Goal: Information Seeking & Learning: Learn about a topic

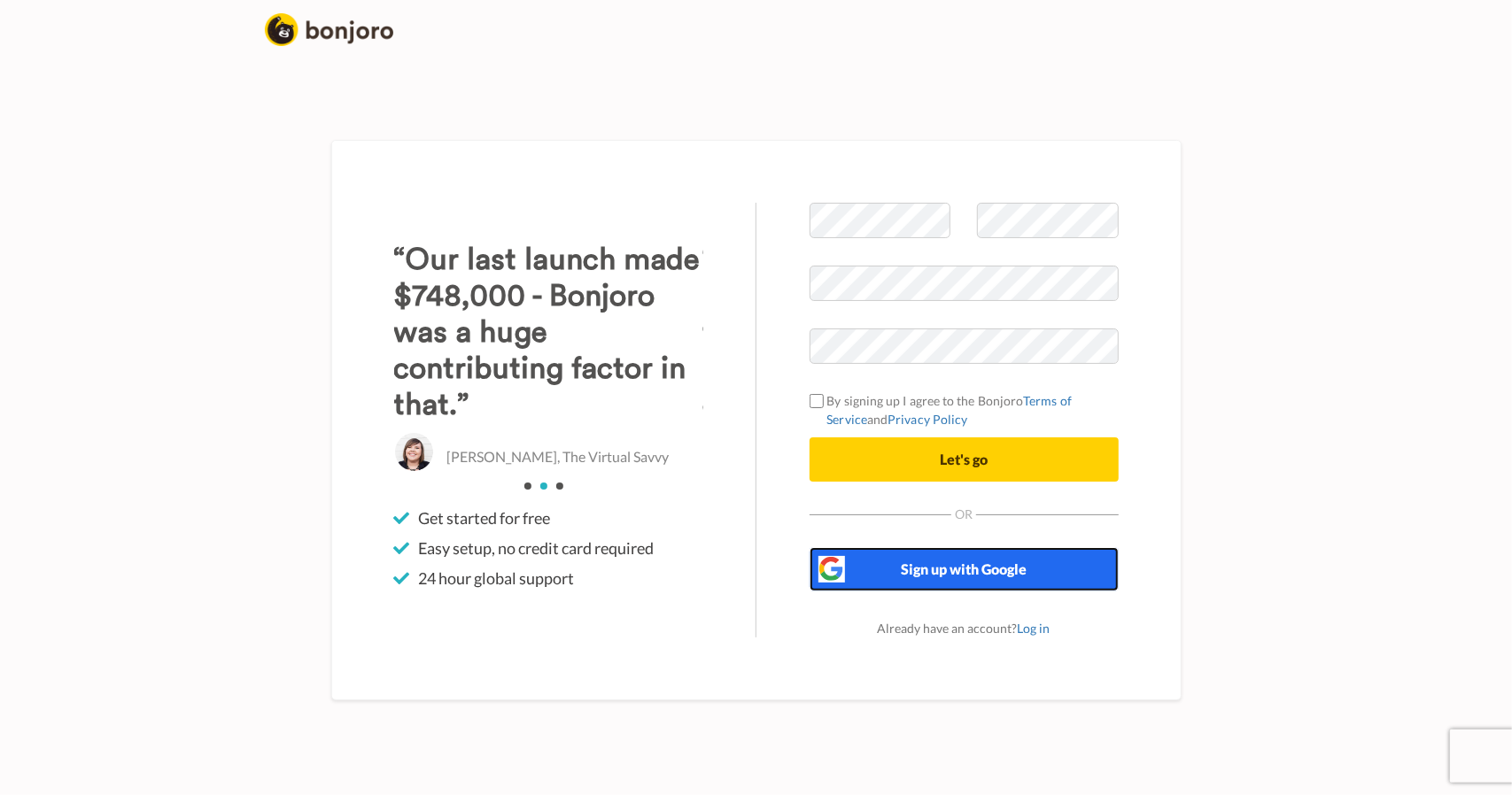
click at [918, 558] on button "Sign up with Google" at bounding box center [964, 569] width 310 height 44
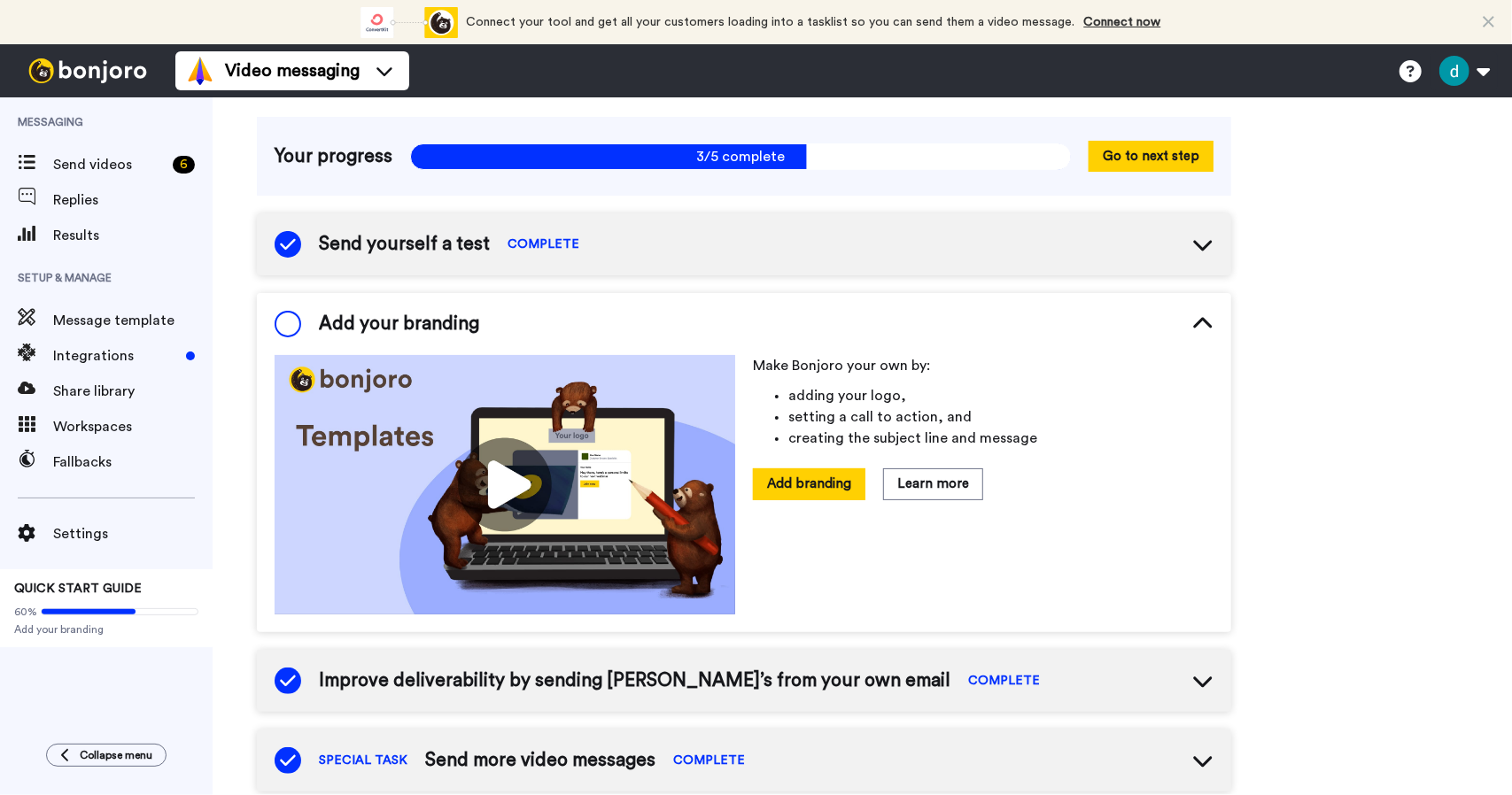
scroll to position [115, 0]
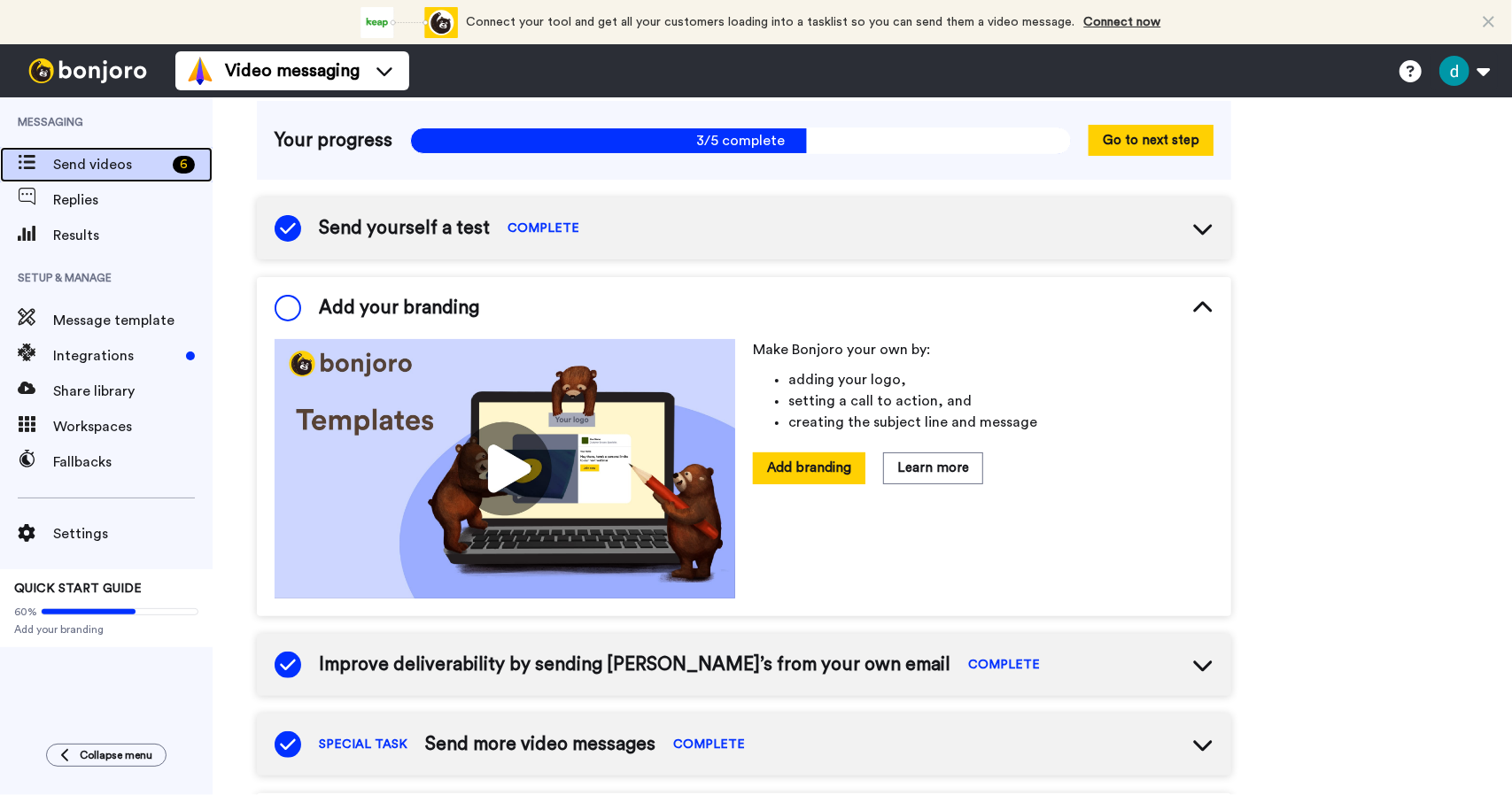
click at [92, 166] on span "Send videos" at bounding box center [109, 165] width 113 height 21
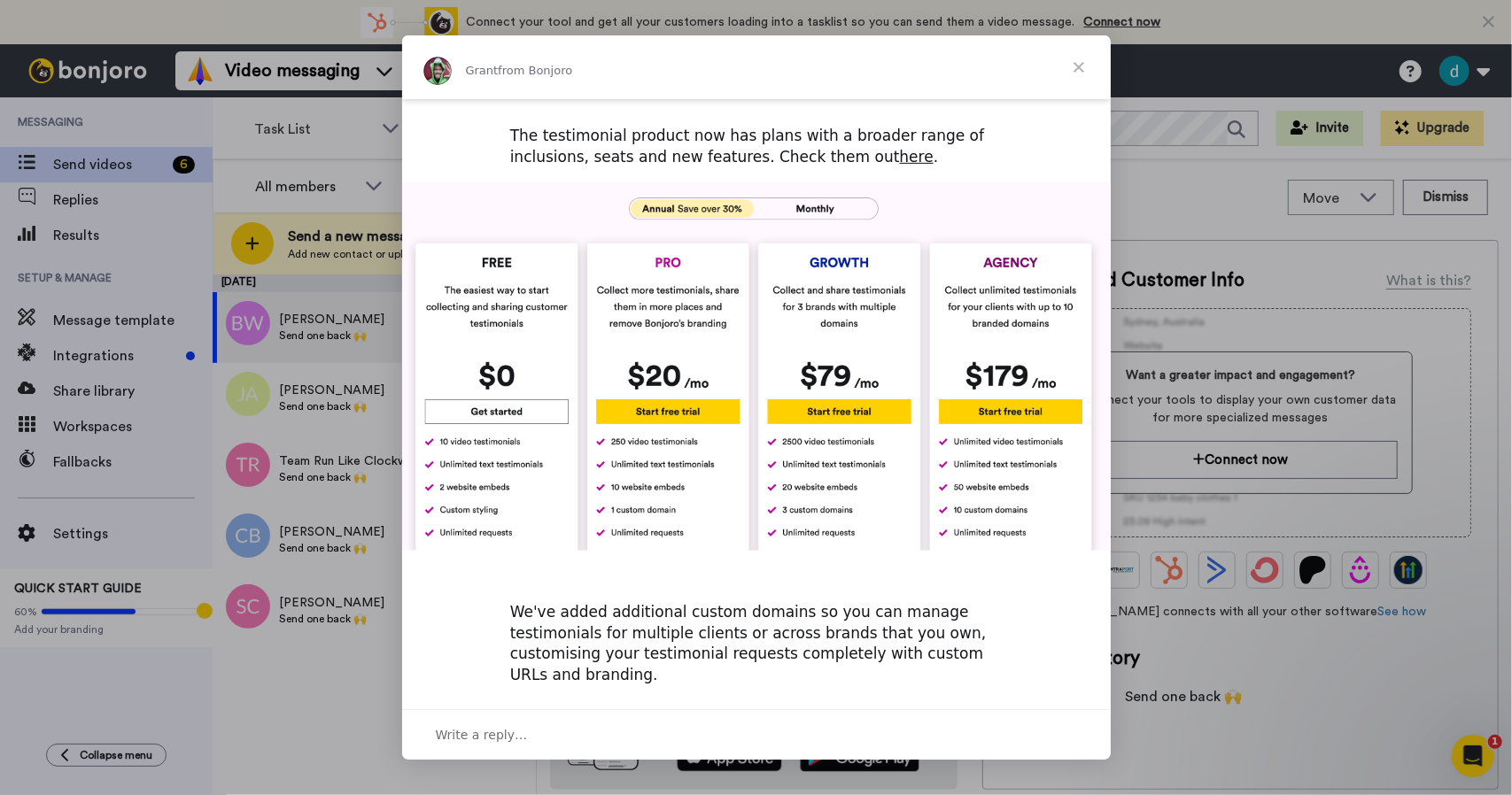
scroll to position [642, 0]
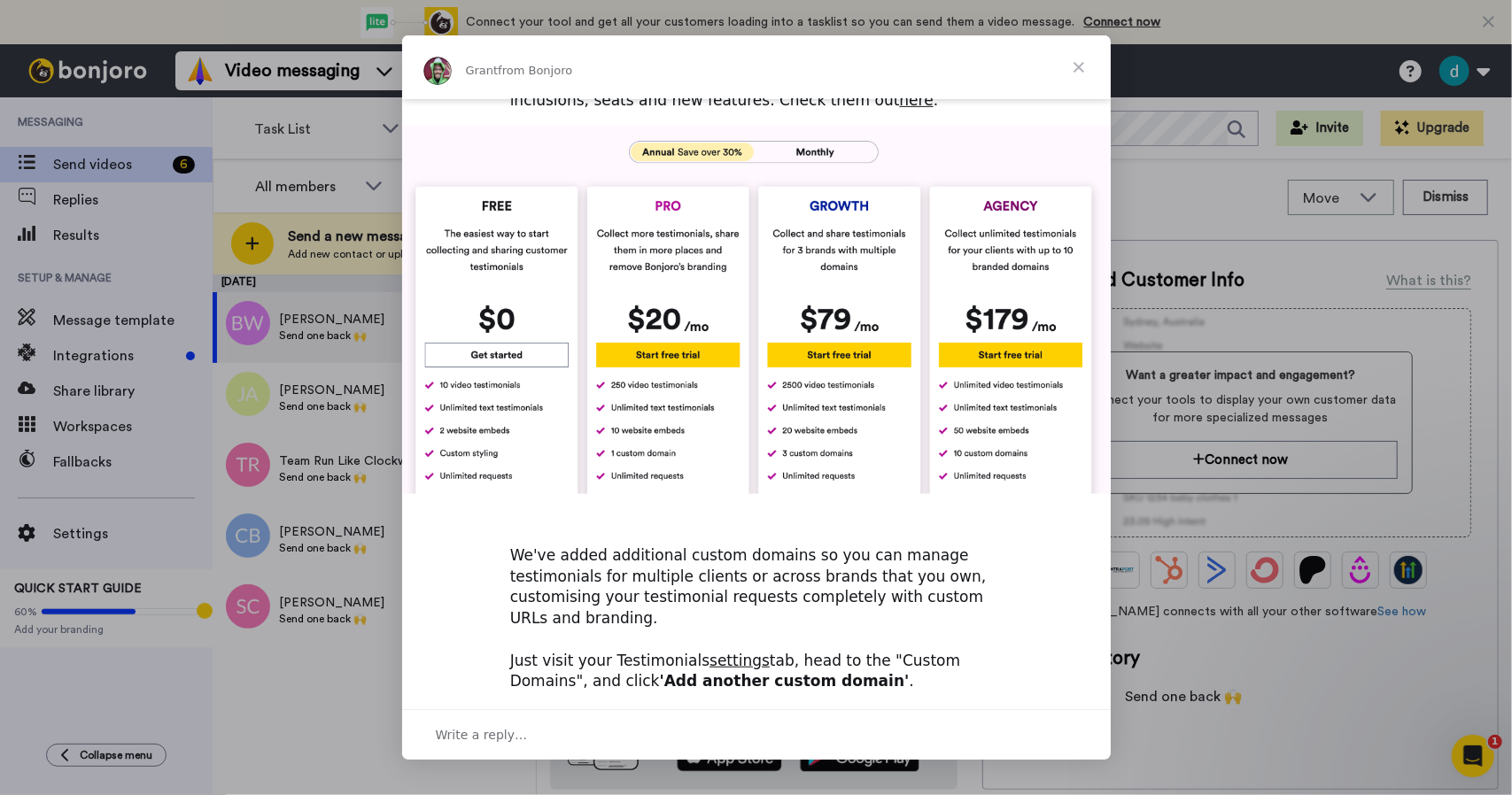
click at [825, 268] on img "Intercom messenger" at bounding box center [756, 309] width 709 height 368
click at [821, 283] on img "Intercom messenger" at bounding box center [756, 309] width 709 height 368
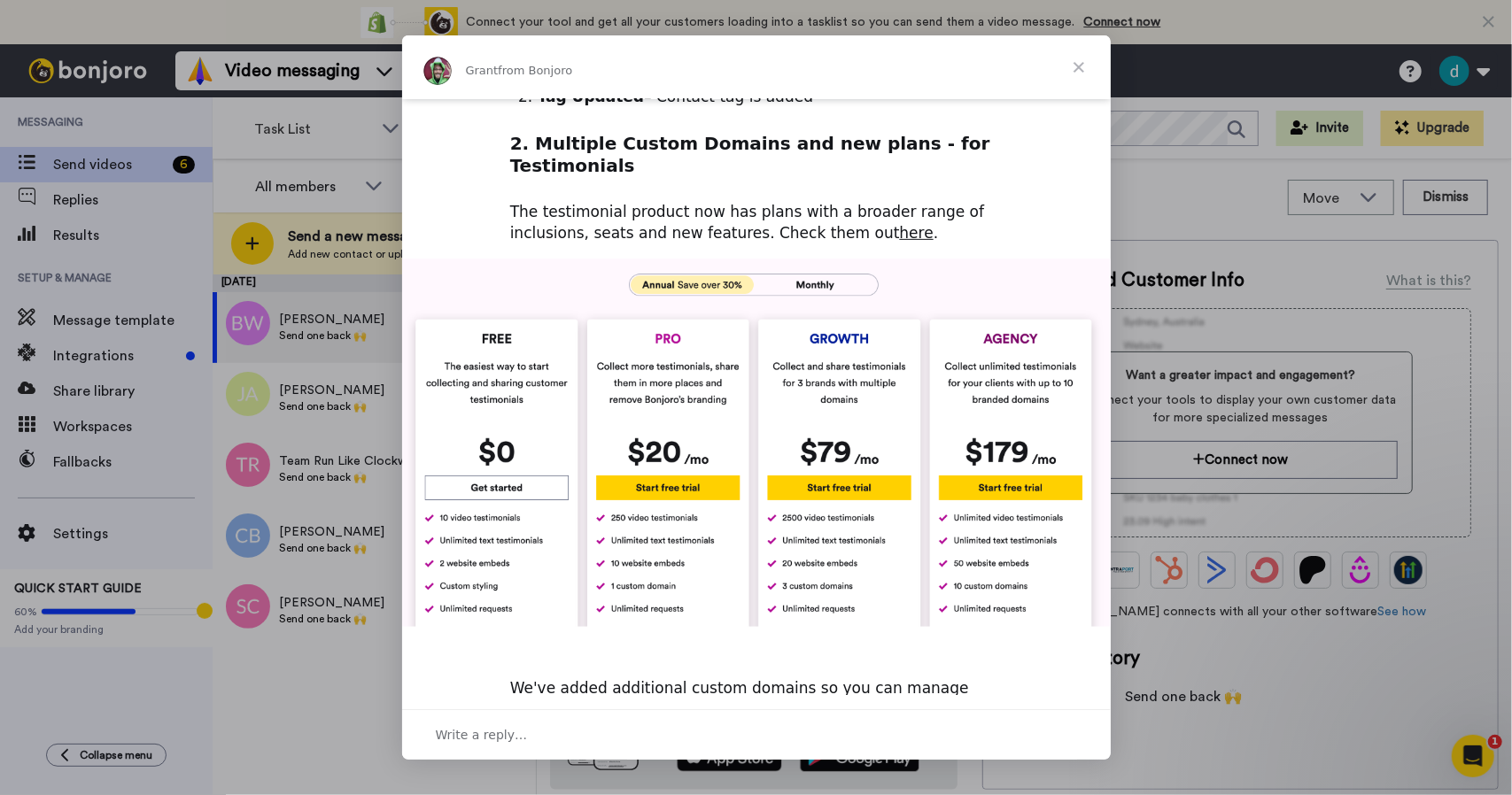
scroll to position [512, 0]
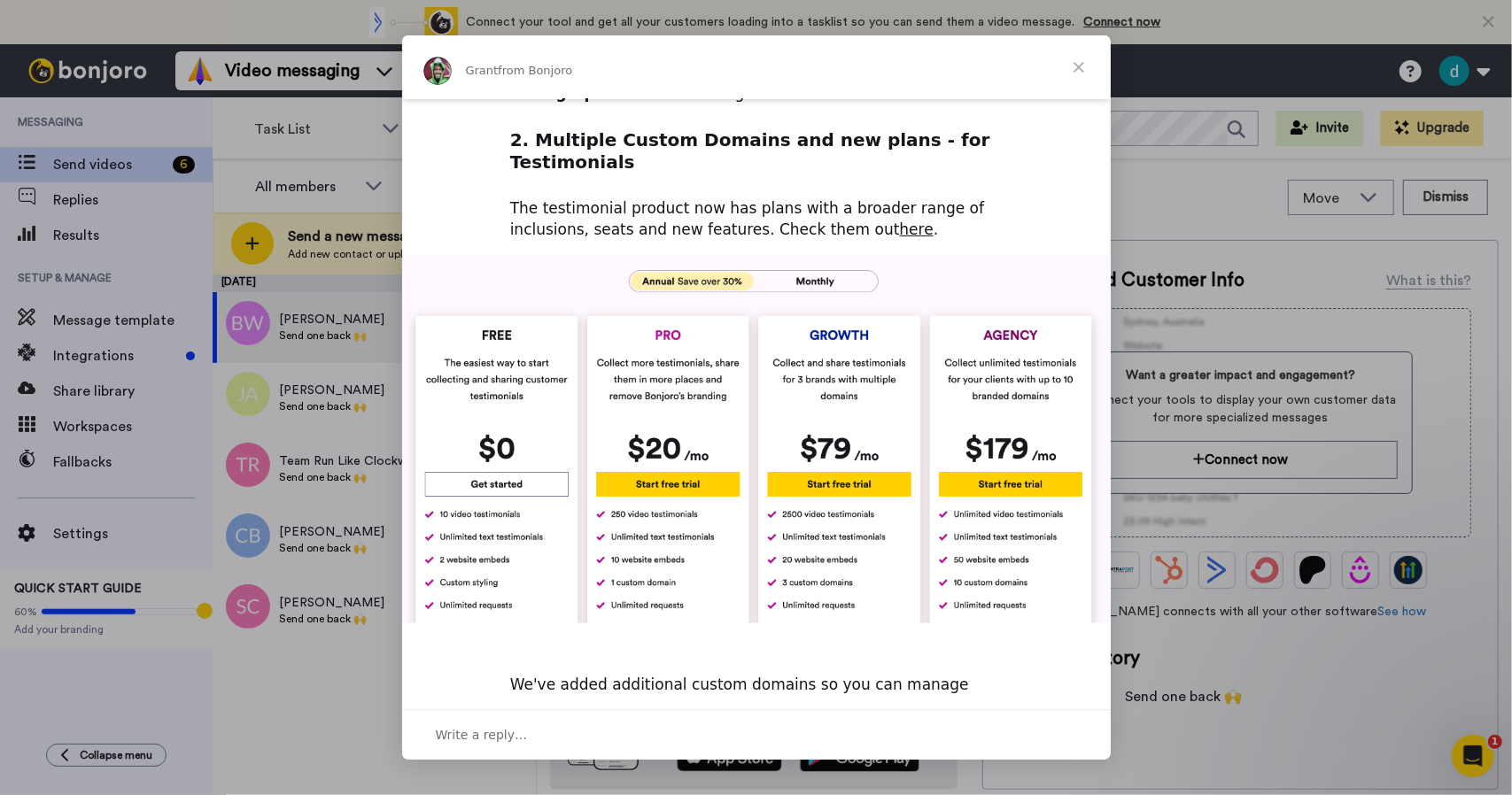
click at [822, 256] on img "Intercom messenger" at bounding box center [756, 439] width 709 height 368
click at [811, 256] on img "Intercom messenger" at bounding box center [756, 439] width 709 height 368
click at [790, 256] on img "Intercom messenger" at bounding box center [756, 439] width 709 height 368
click at [801, 256] on img "Intercom messenger" at bounding box center [756, 439] width 709 height 368
click at [802, 256] on img "Intercom messenger" at bounding box center [756, 439] width 709 height 368
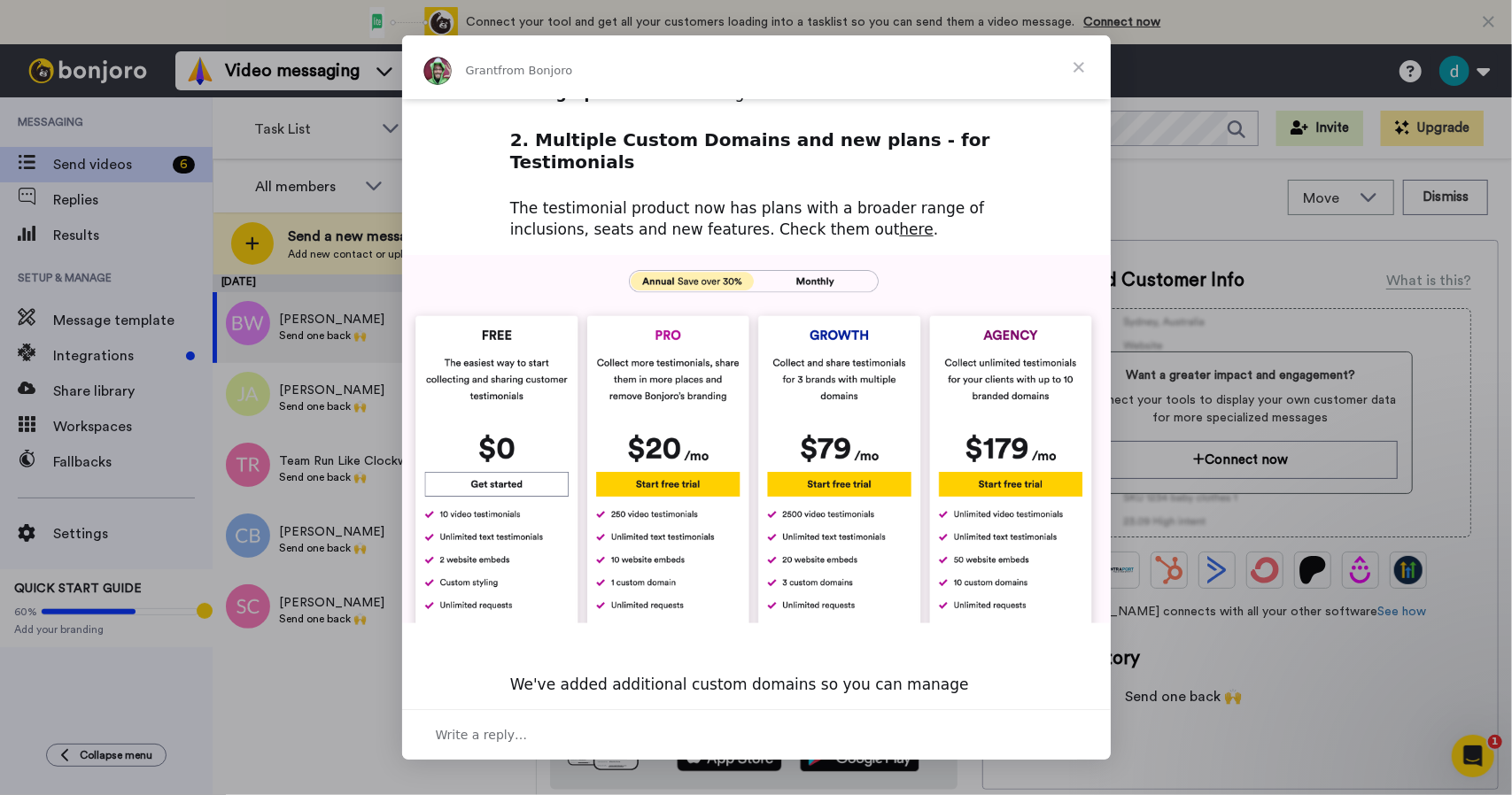
click at [1078, 67] on span "Close" at bounding box center [1078, 66] width 63 height 63
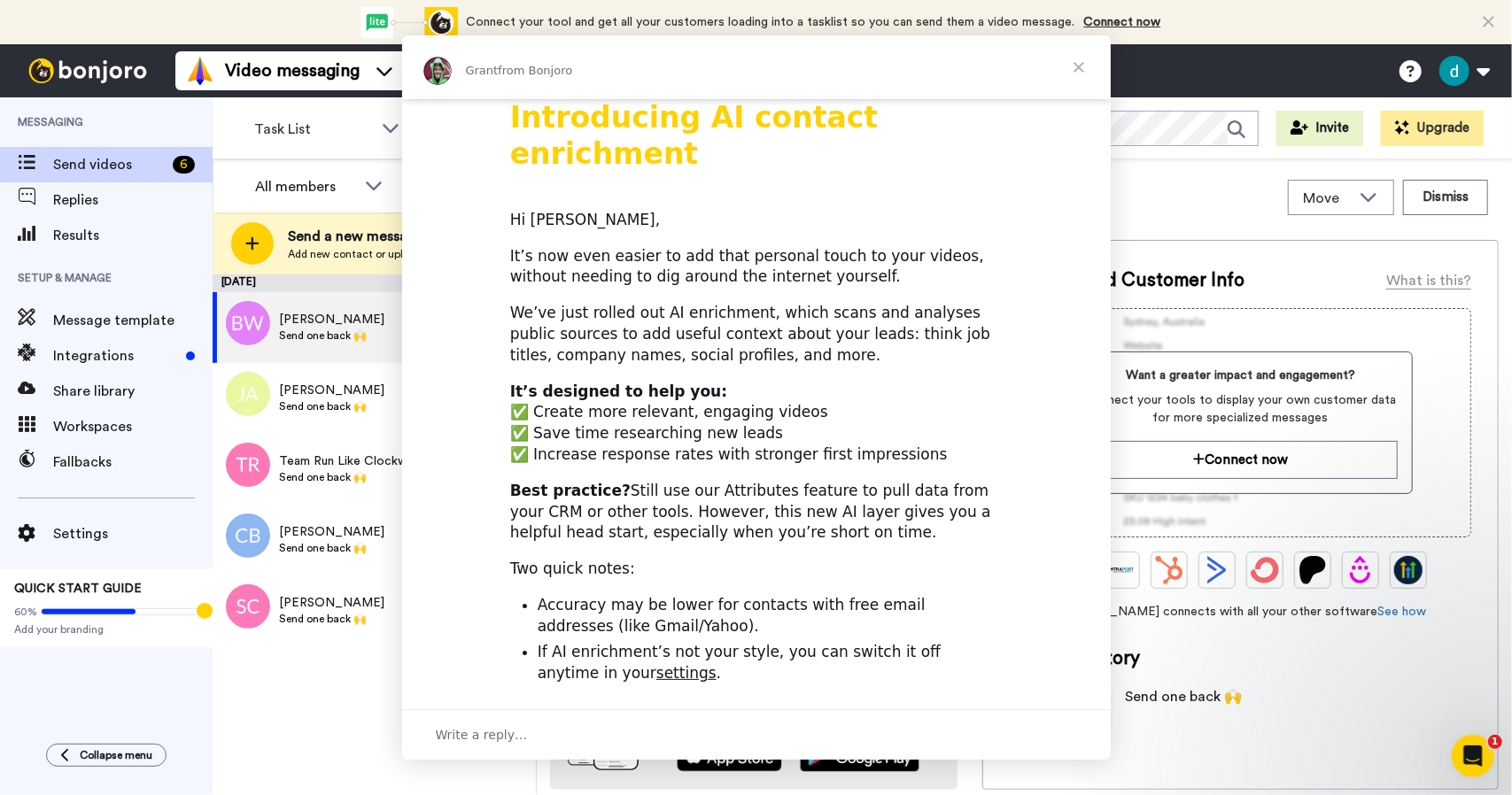
scroll to position [0, 0]
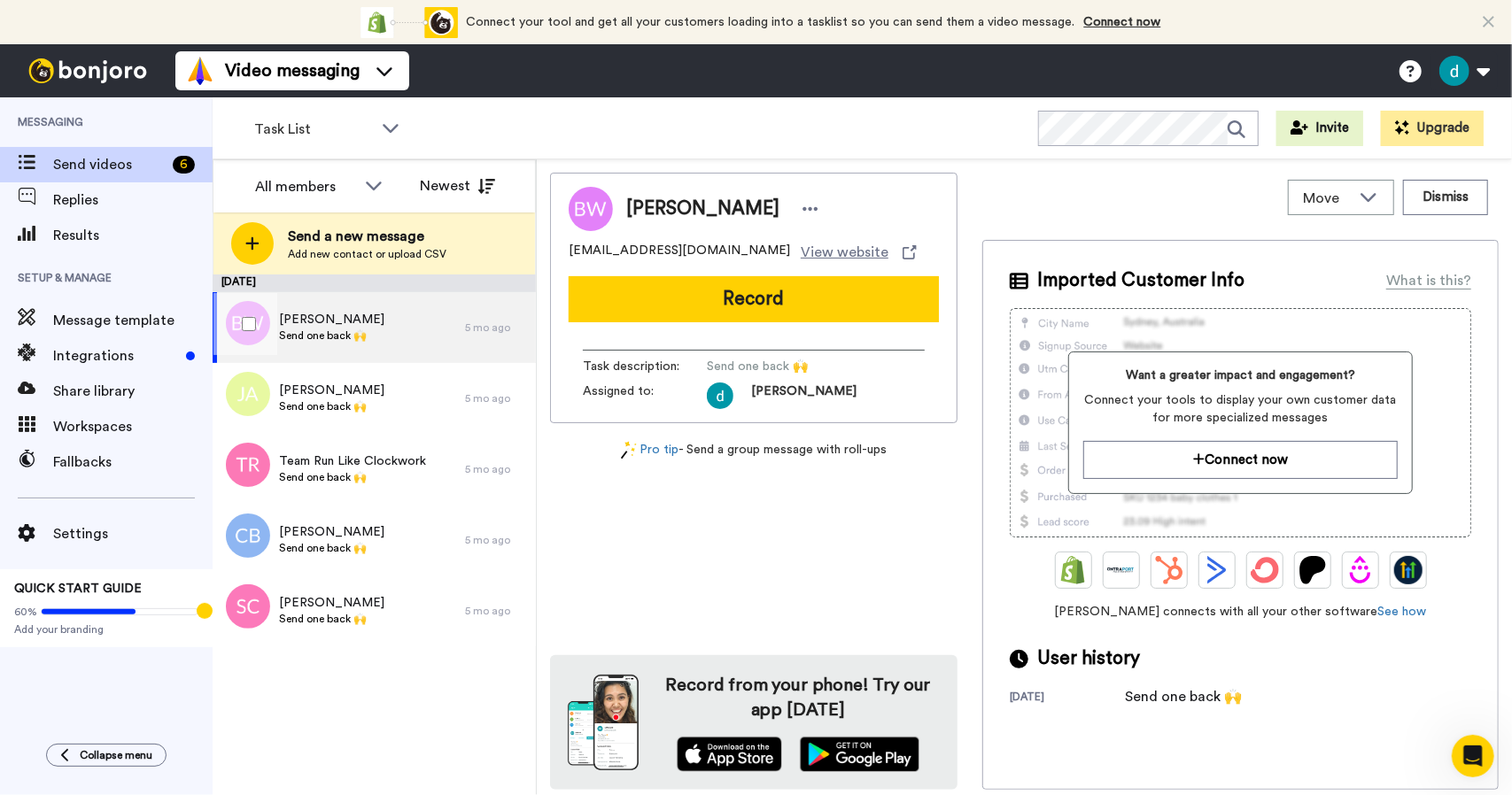
click at [303, 345] on div "Bradley Williams Send one back 🙌" at bounding box center [339, 327] width 253 height 71
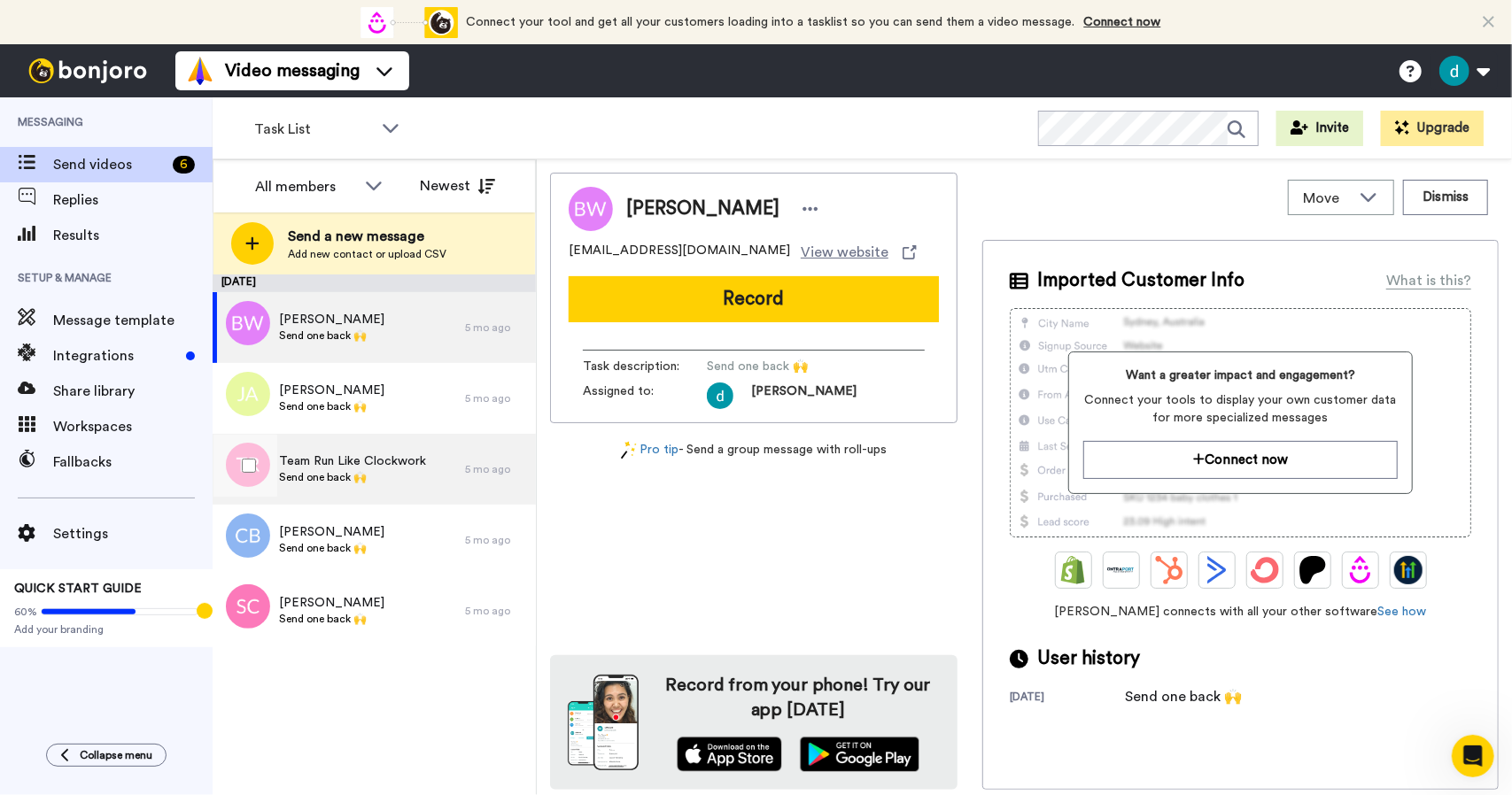
click at [344, 476] on span "Send one back 🙌" at bounding box center [352, 477] width 147 height 14
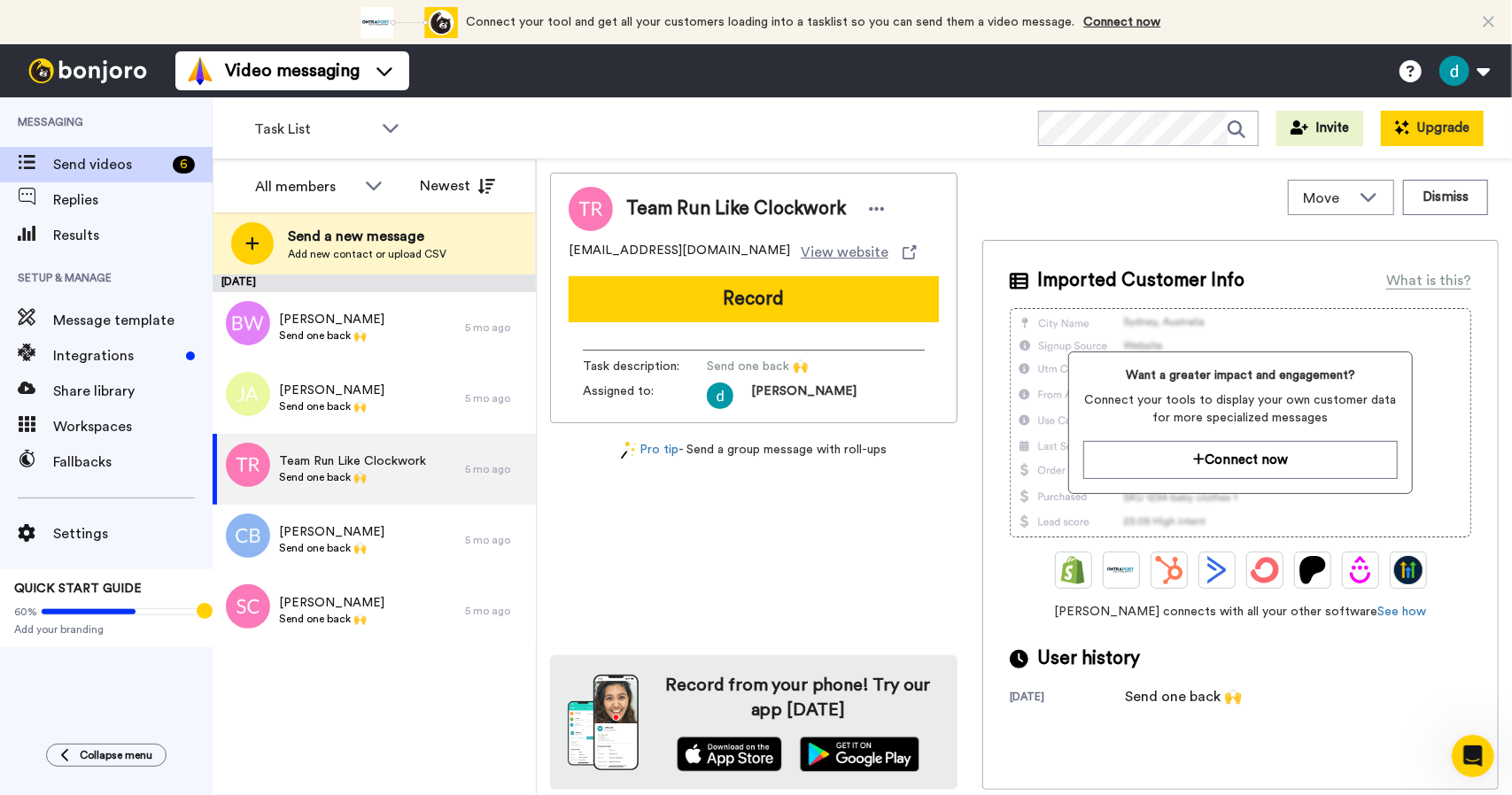
click at [1441, 125] on button "Upgrade" at bounding box center [1432, 128] width 103 height 35
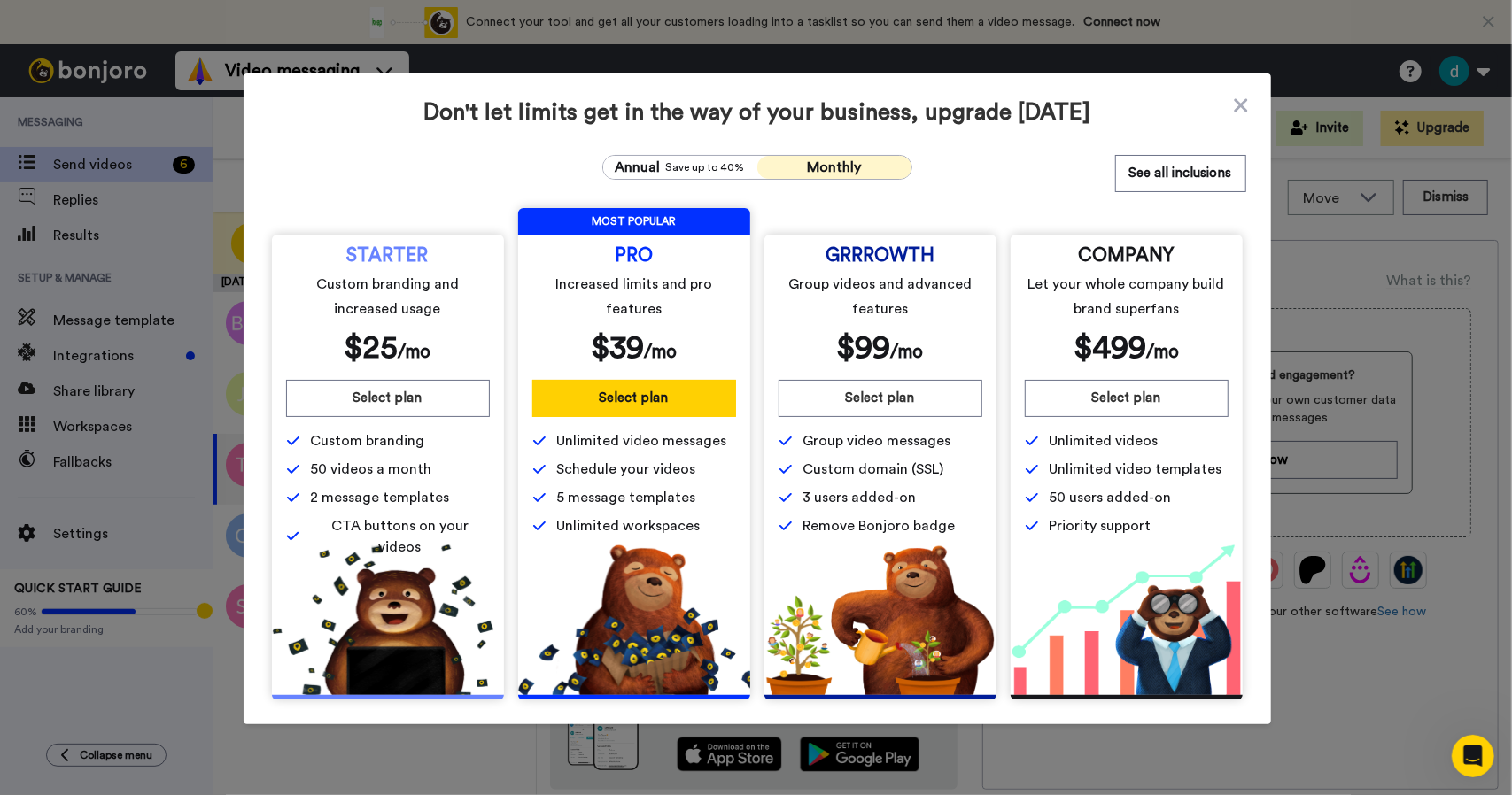
click at [824, 160] on span "Monthly" at bounding box center [834, 167] width 54 height 14
click at [667, 166] on span "Save up to 40%" at bounding box center [705, 167] width 79 height 14
click at [835, 164] on span "Monthly" at bounding box center [834, 167] width 54 height 14
click at [1155, 176] on button "See all inclusions" at bounding box center [1181, 173] width 132 height 37
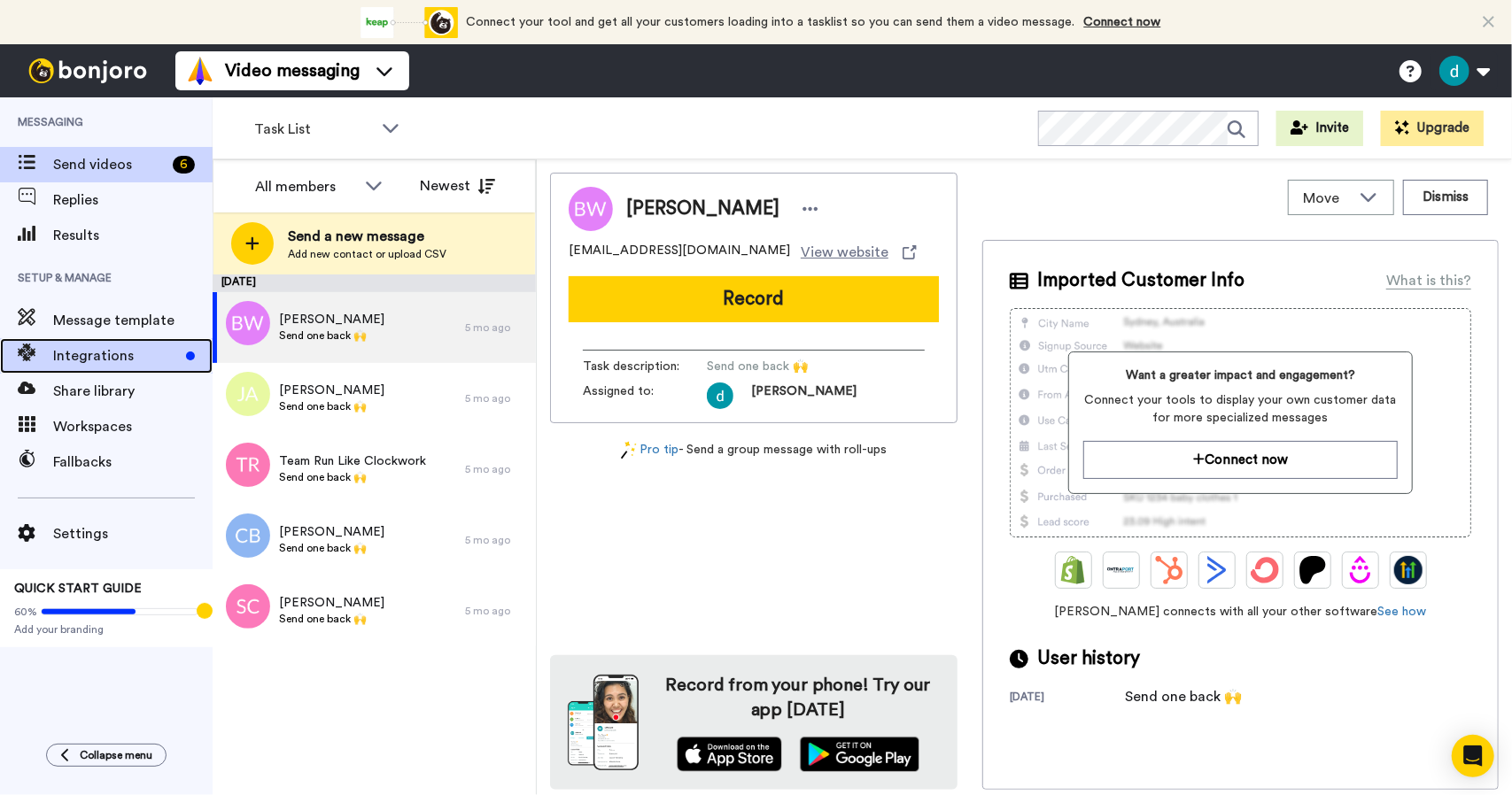
click at [108, 358] on span "Integrations" at bounding box center [116, 356] width 126 height 21
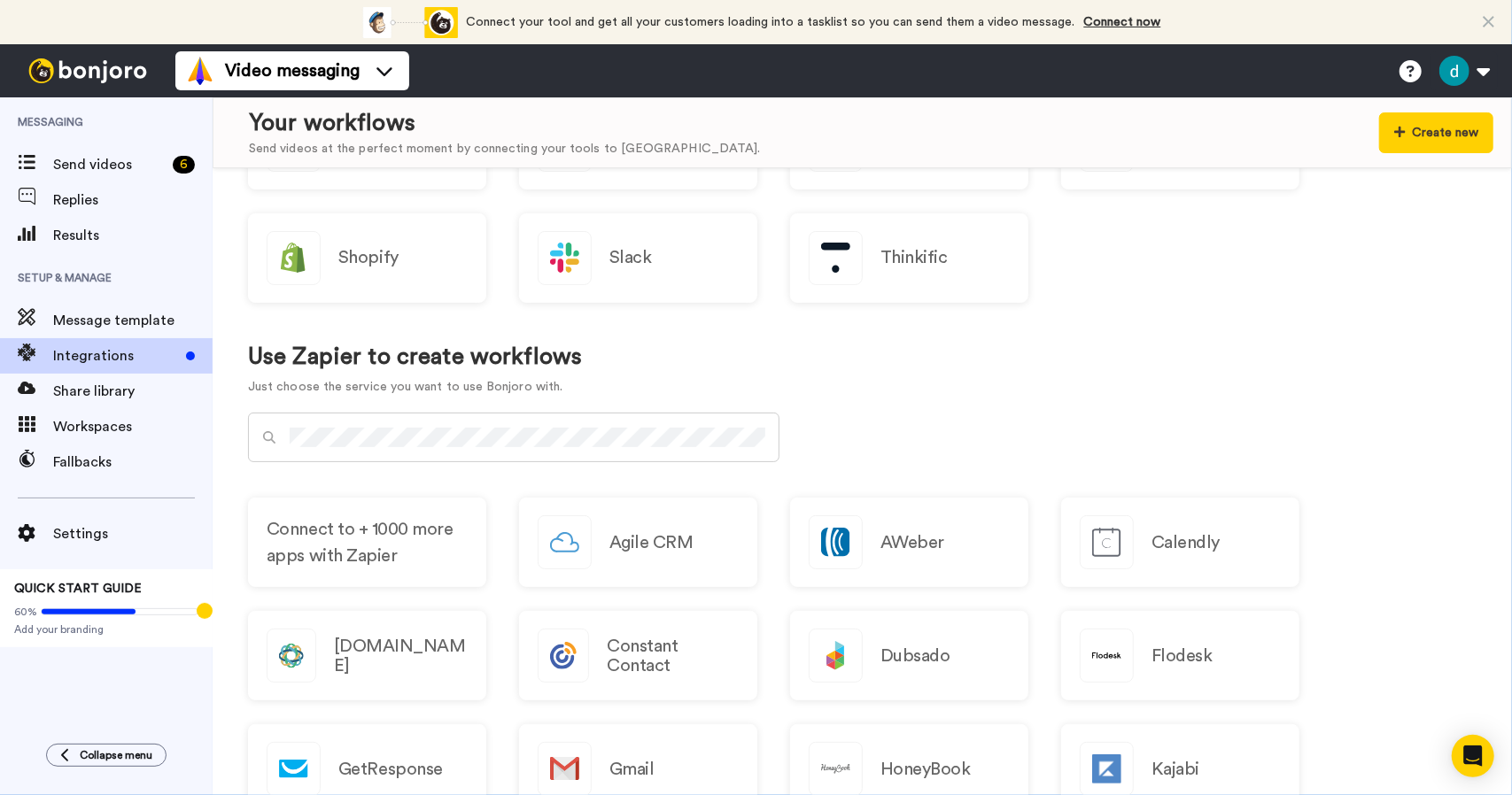
scroll to position [660, 0]
click at [1042, 410] on div "Use Zapier to create workflows Just choose the service you want to use Bonjoro …" at bounding box center [863, 371] width 1229 height 87
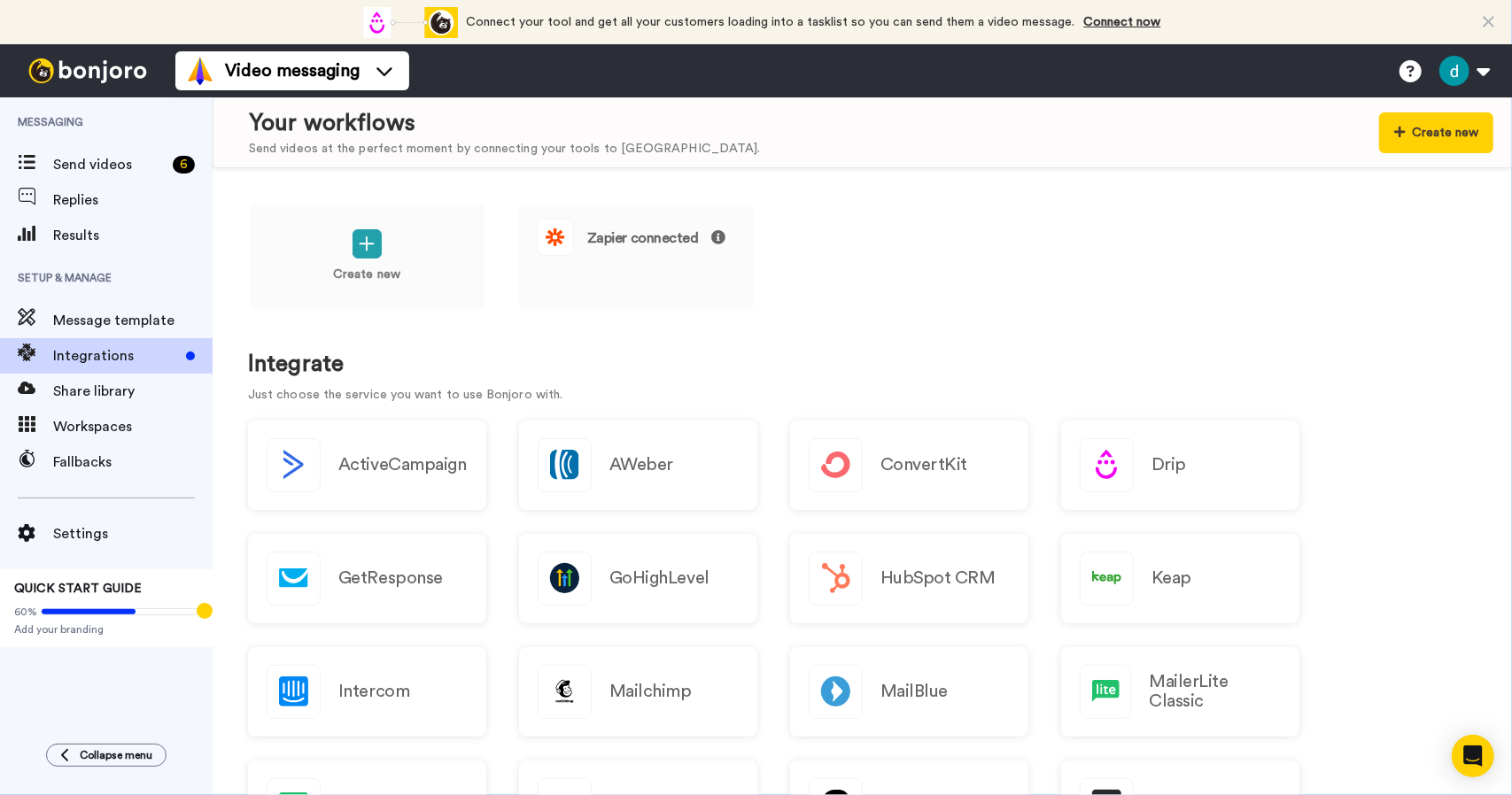
click at [560, 343] on div "Create new Zapier connected Integrate Just choose the service you want to use B…" at bounding box center [863, 482] width 1300 height 627
click at [103, 159] on span "Send videos" at bounding box center [109, 165] width 113 height 21
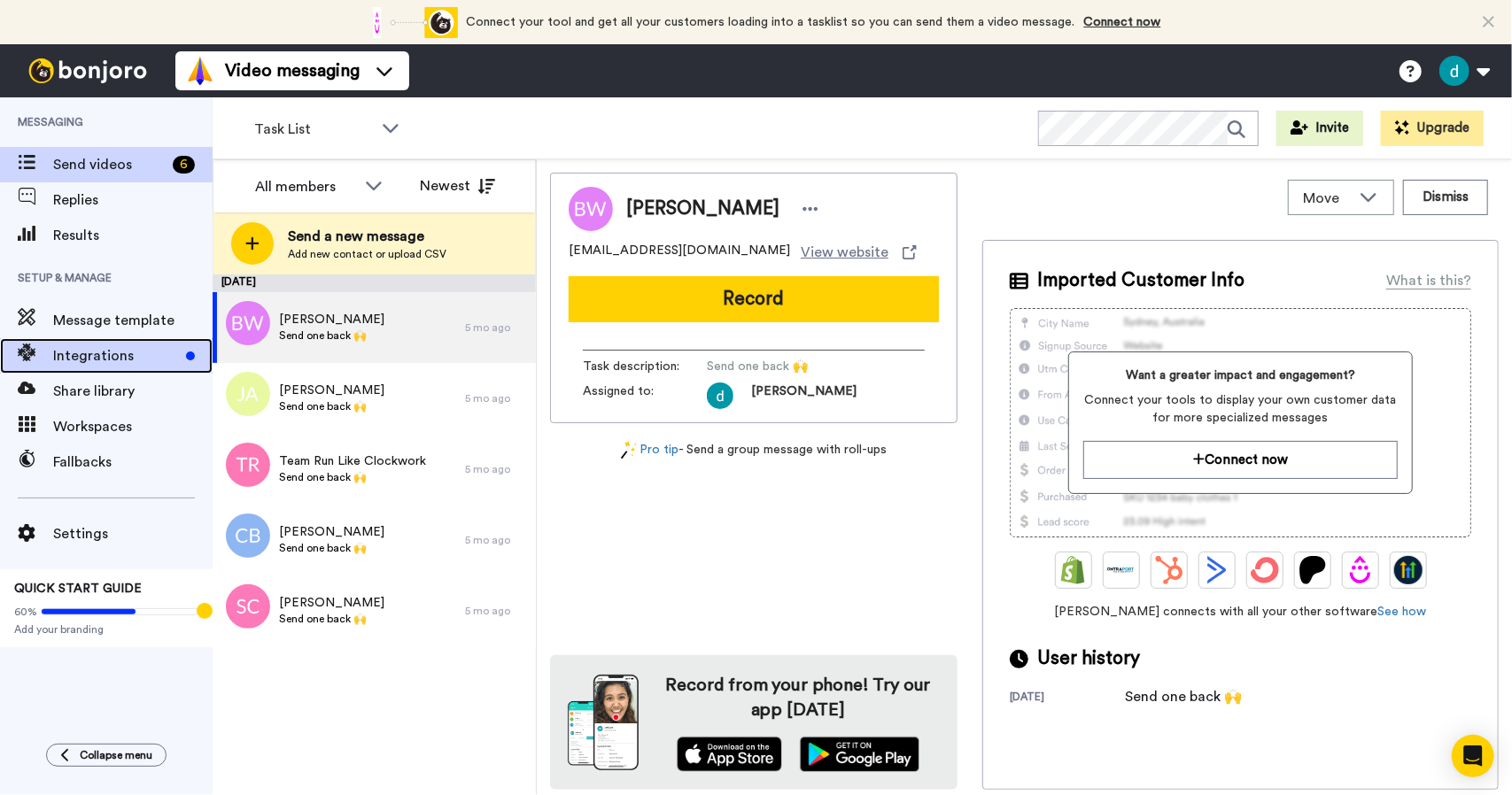
click at [103, 362] on span "Integrations" at bounding box center [116, 356] width 126 height 21
